Goal: Task Accomplishment & Management: Complete application form

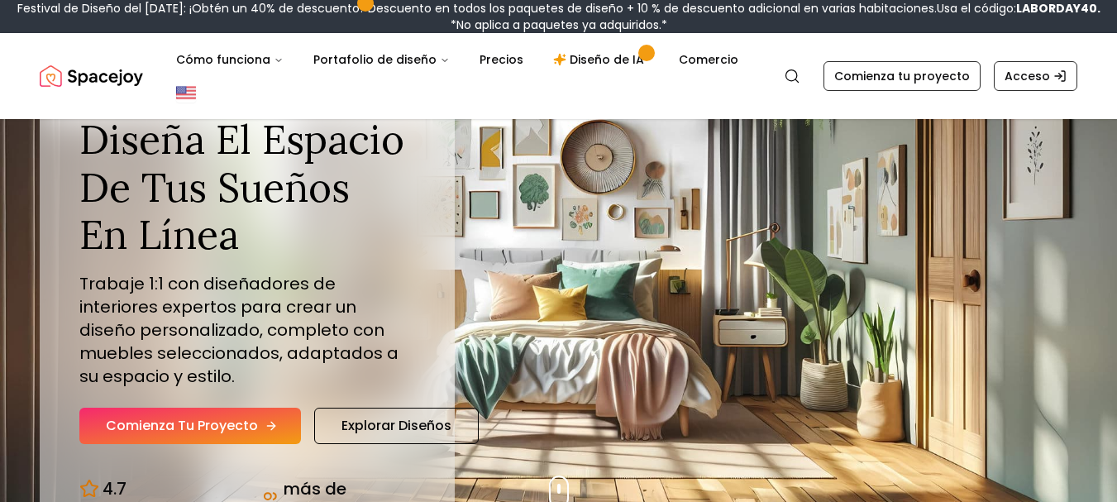
click at [243, 436] on link "Comienza tu proyecto" at bounding box center [190, 426] width 222 height 36
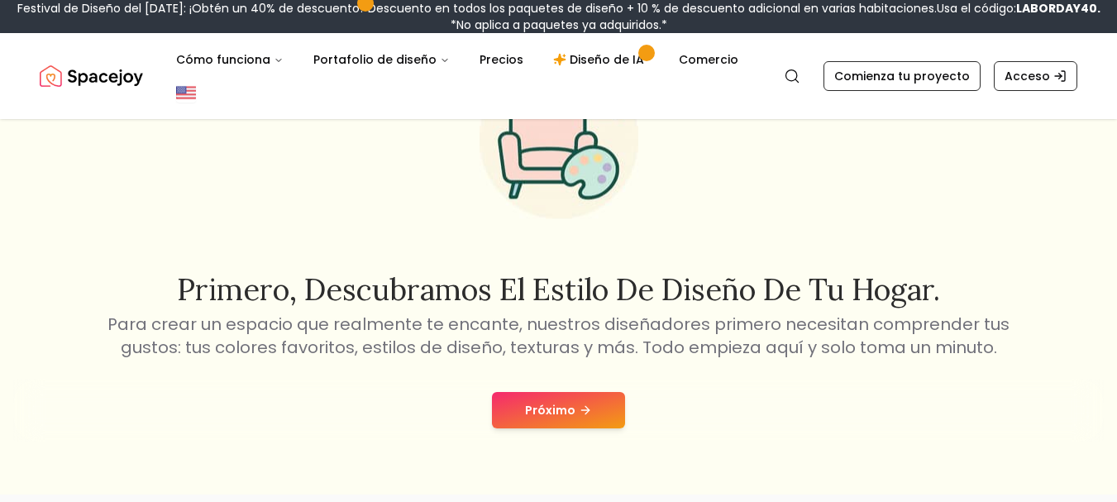
scroll to position [141, 0]
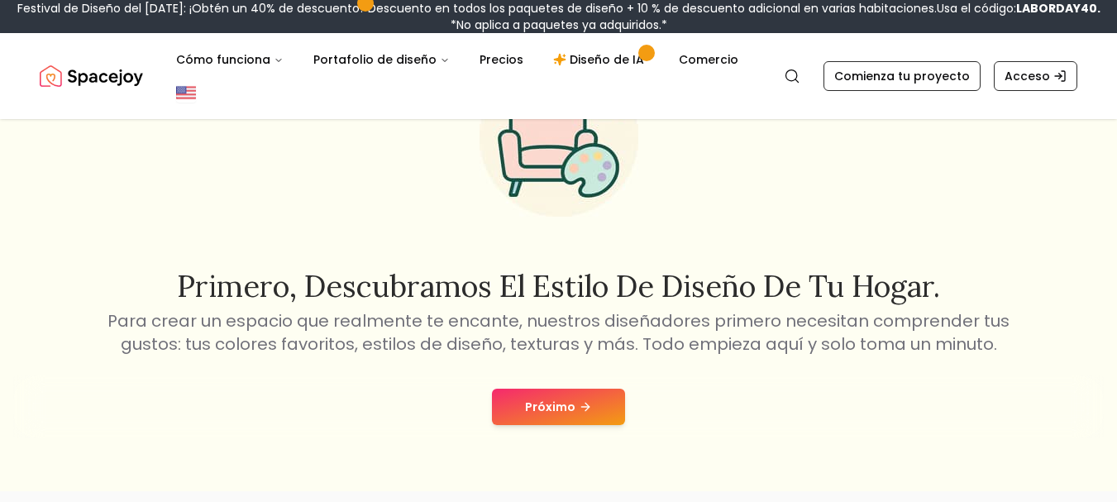
click at [573, 409] on font "Próximo" at bounding box center [550, 407] width 50 height 17
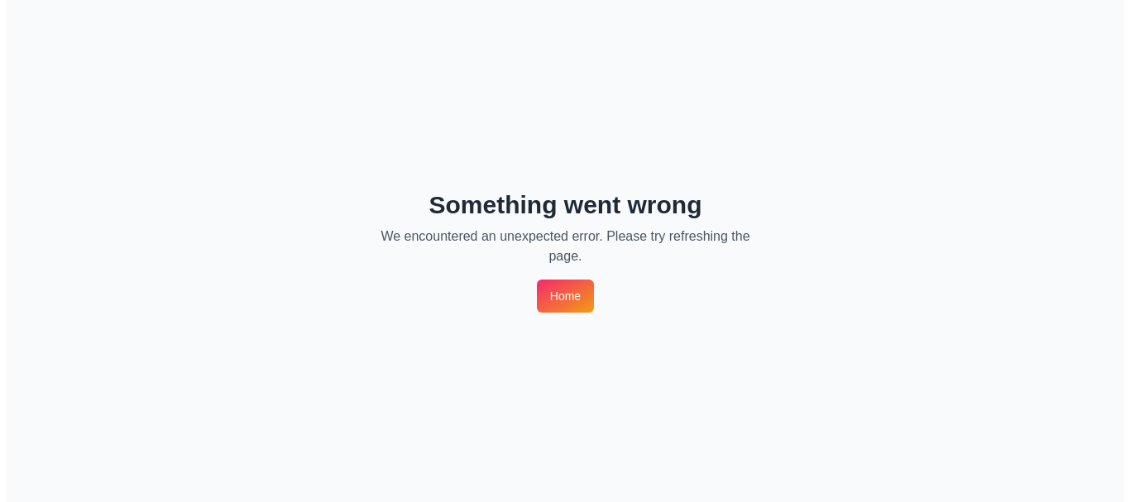
scroll to position [0, 0]
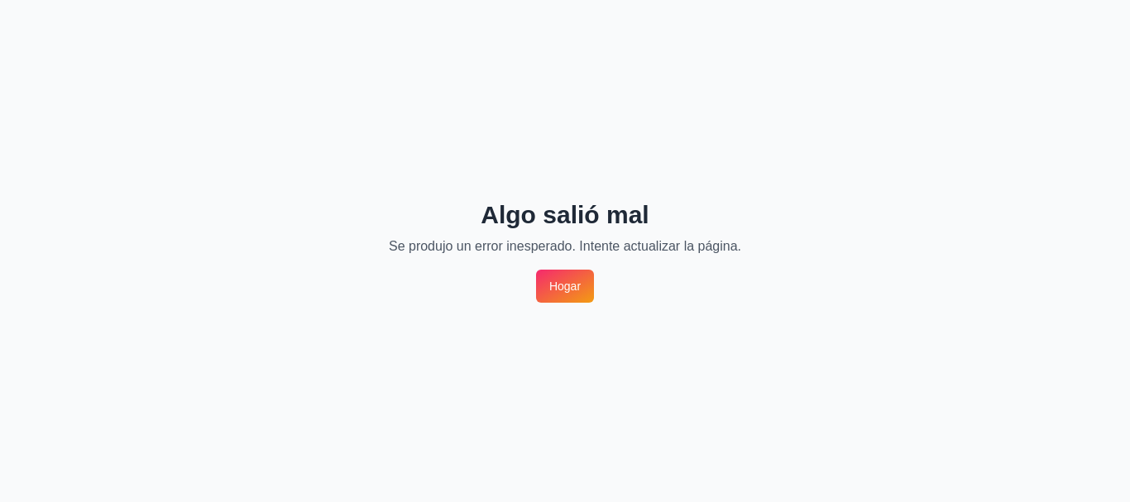
click at [565, 284] on font "Hogar" at bounding box center [564, 286] width 31 height 13
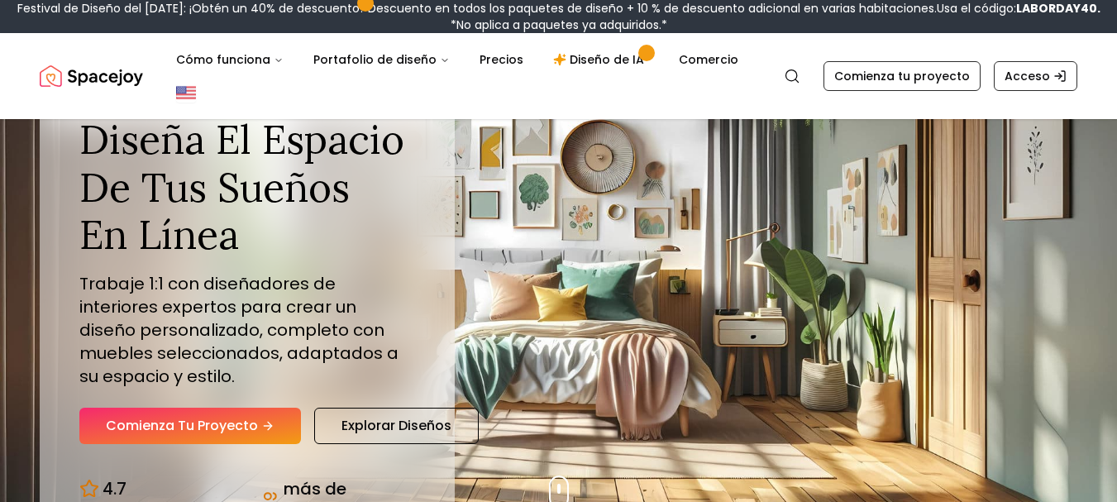
click at [179, 423] on font "Comienza tu proyecto" at bounding box center [182, 425] width 152 height 19
